Goal: Task Accomplishment & Management: Use online tool/utility

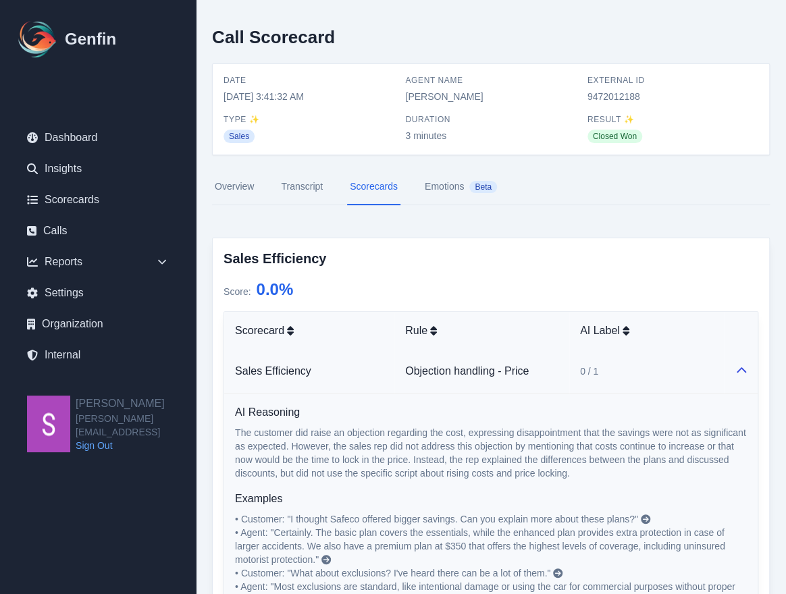
click at [301, 180] on link "Transcript" at bounding box center [301, 187] width 47 height 36
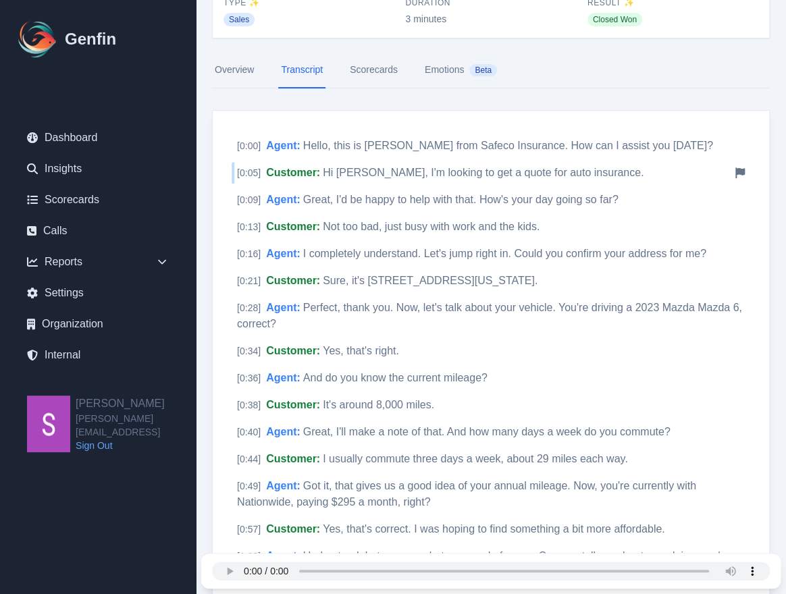
scroll to position [128, 0]
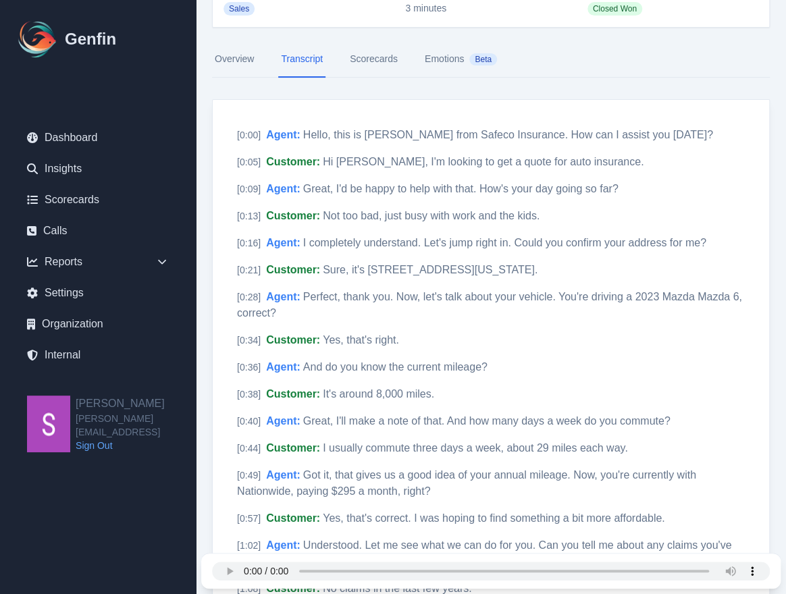
click at [378, 61] on link "Scorecards" at bounding box center [373, 59] width 53 height 36
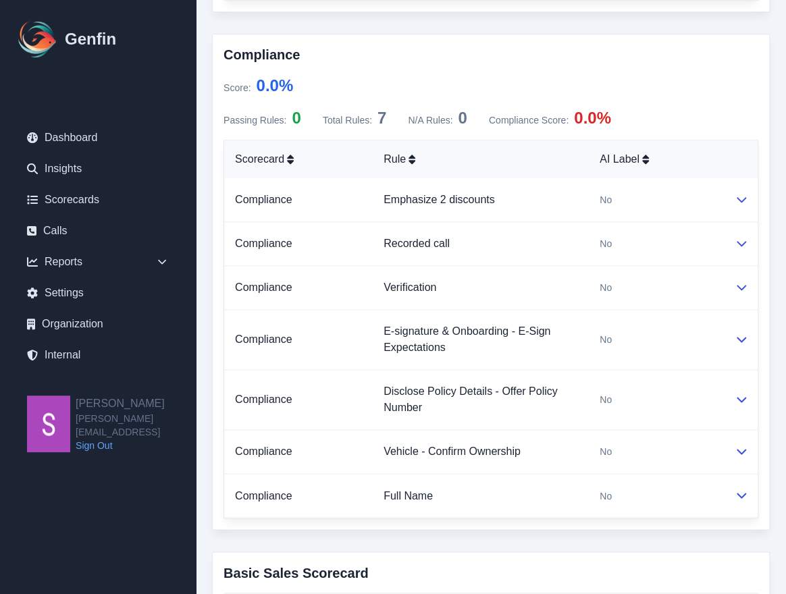
scroll to position [620, 0]
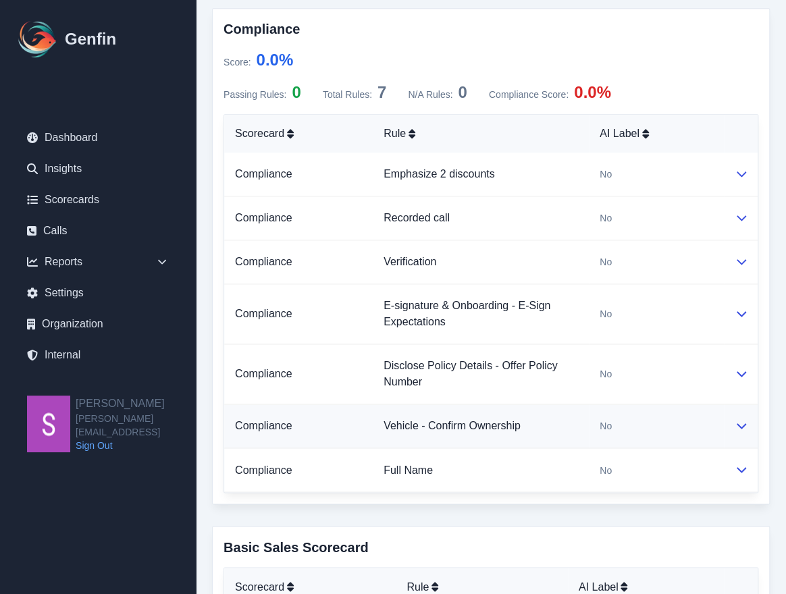
click at [737, 422] on icon at bounding box center [741, 425] width 11 height 11
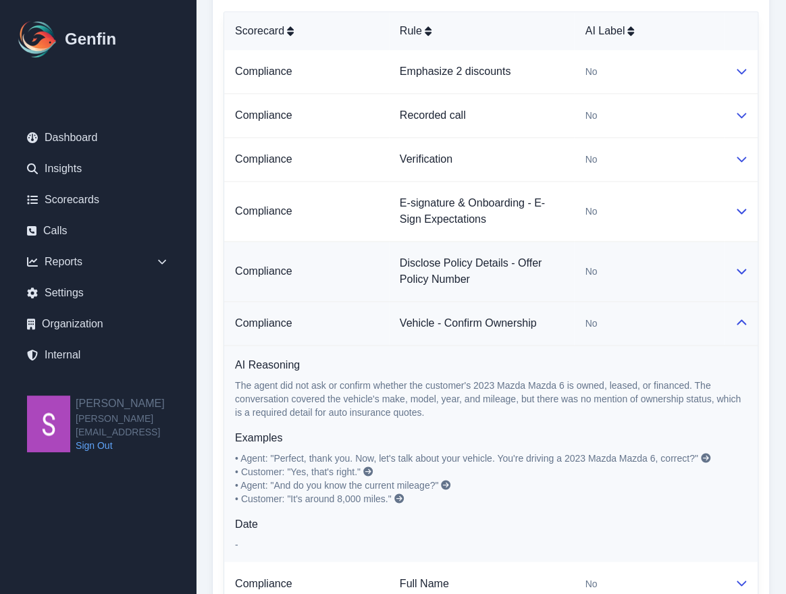
scroll to position [726, 0]
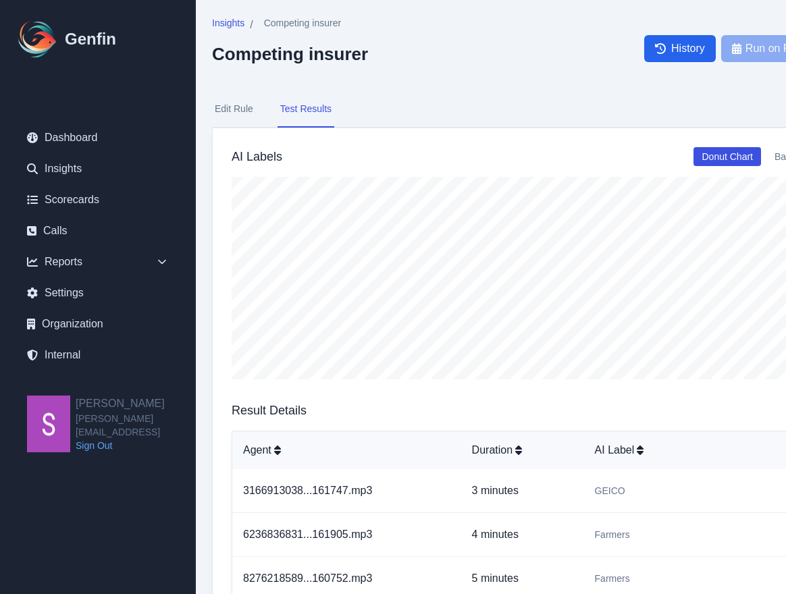
scroll to position [75, 0]
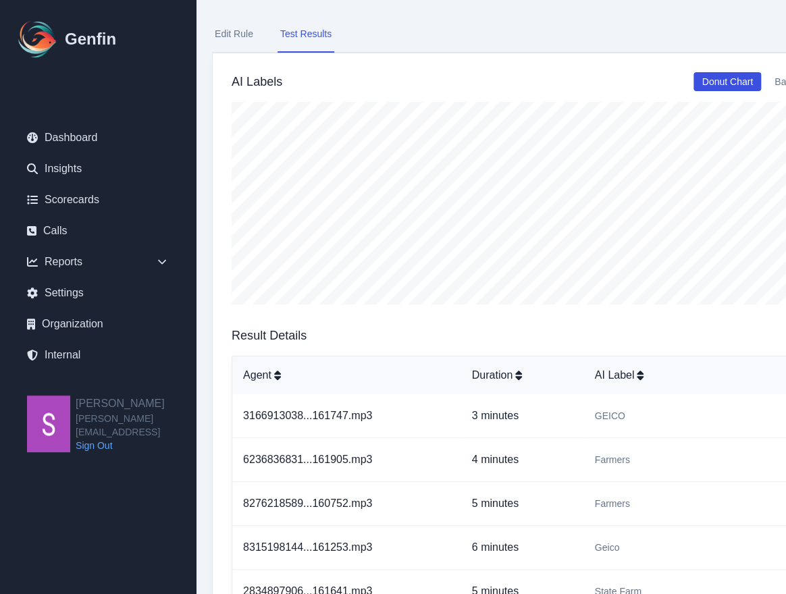
click at [230, 43] on button "Edit Rule" at bounding box center [234, 34] width 44 height 36
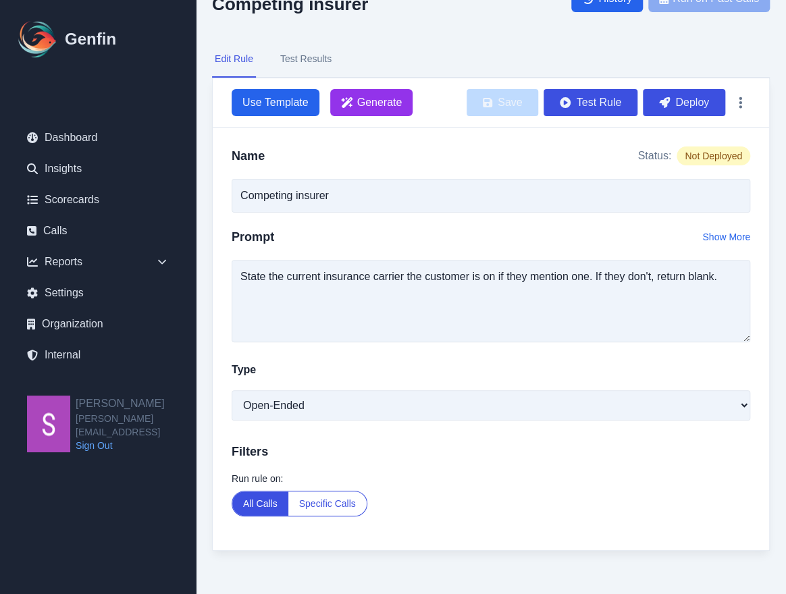
scroll to position [49, 0]
click at [303, 55] on button "Test Results" at bounding box center [305, 60] width 57 height 36
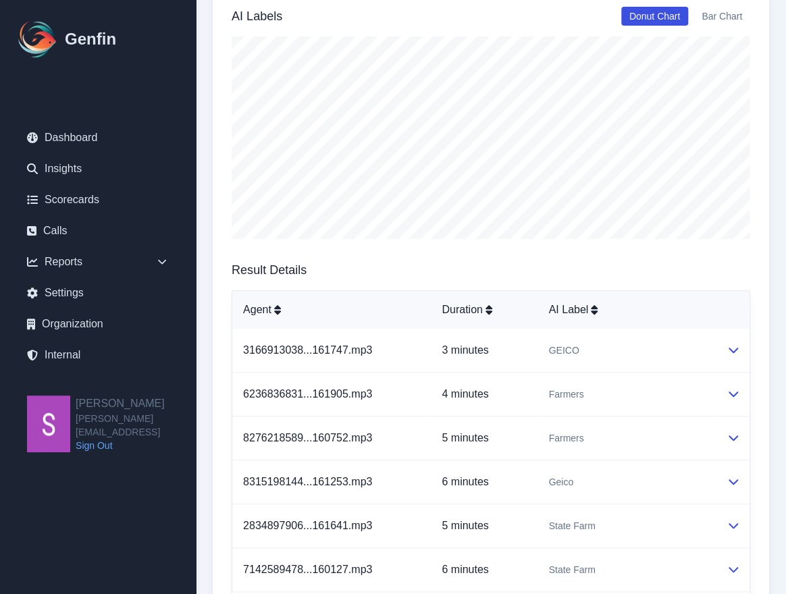
scroll to position [143, 0]
